Goal: Task Accomplishment & Management: Check status

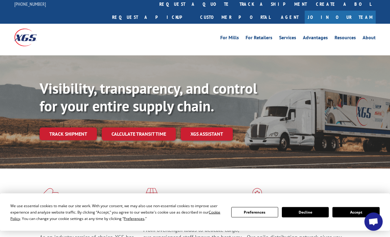
scroll to position [6, 0]
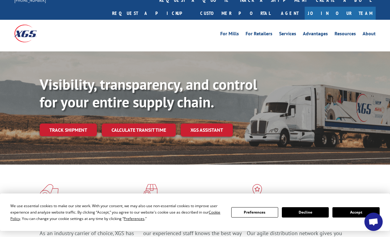
click at [357, 218] on button "Accept" at bounding box center [356, 213] width 47 height 10
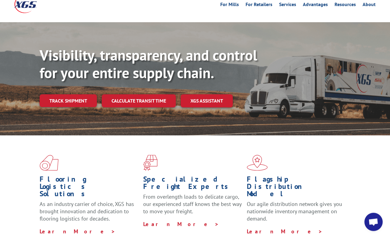
scroll to position [36, 0]
click at [69, 94] on link "Track shipment" at bounding box center [68, 100] width 57 height 13
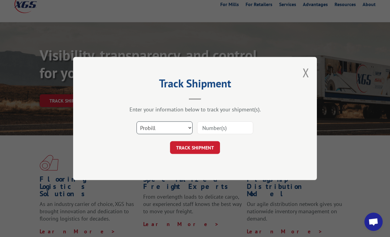
click at [188, 134] on select "Select category... Probill BOL PO" at bounding box center [165, 128] width 56 height 13
select select "bol"
click at [214, 134] on input at bounding box center [225, 128] width 56 height 13
click at [208, 134] on input at bounding box center [225, 128] width 56 height 13
paste input "3385162"
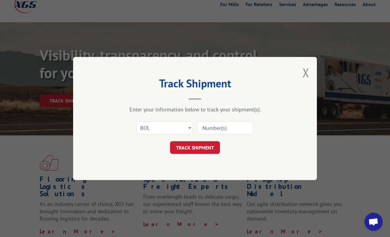
type input "3385162"
click at [197, 154] on button "TRACK SHIPMENT" at bounding box center [195, 147] width 50 height 13
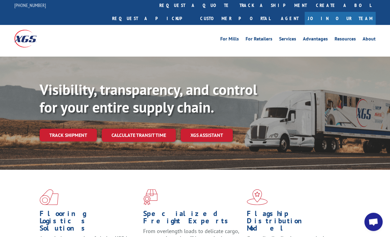
scroll to position [0, 0]
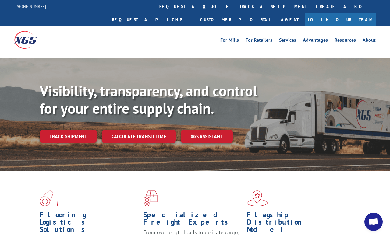
click at [235, 5] on link "track a shipment" at bounding box center [273, 6] width 77 height 13
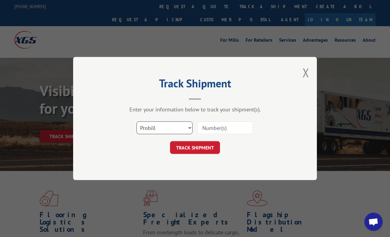
click at [179, 130] on select "Select category... Probill BOL PO" at bounding box center [165, 128] width 56 height 13
select select "bol"
click at [214, 130] on input at bounding box center [225, 128] width 56 height 13
click at [207, 126] on input at bounding box center [225, 128] width 56 height 13
paste input "3385162"
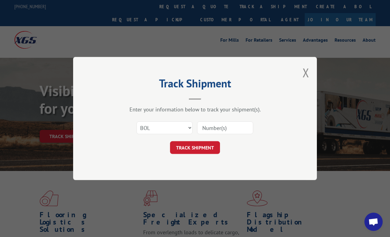
type input "3385162"
click at [196, 149] on button "TRACK SHIPMENT" at bounding box center [195, 147] width 50 height 13
